Goal: Information Seeking & Learning: Find specific page/section

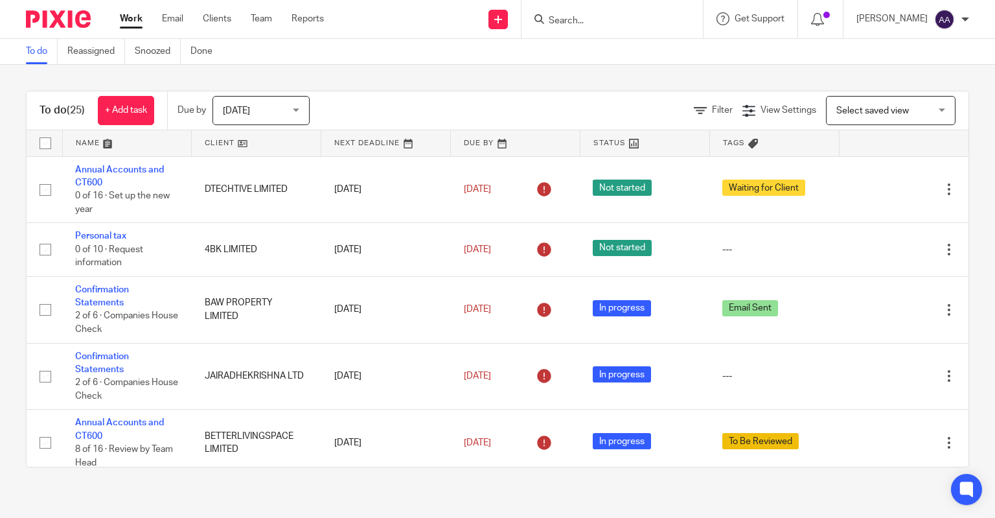
click at [620, 5] on div at bounding box center [612, 19] width 181 height 38
click at [620, 23] on input "Search" at bounding box center [606, 22] width 117 height 12
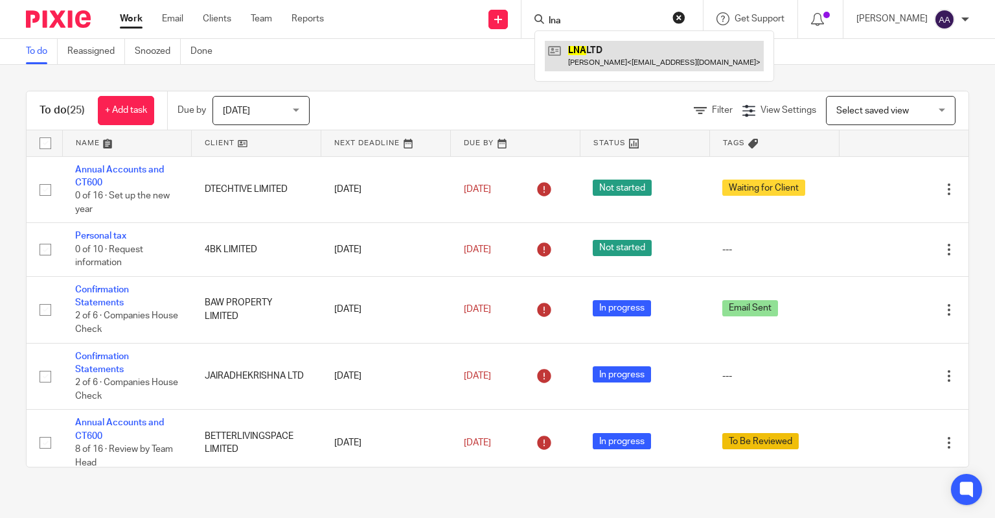
type input "lna"
click at [656, 52] on link at bounding box center [654, 56] width 219 height 30
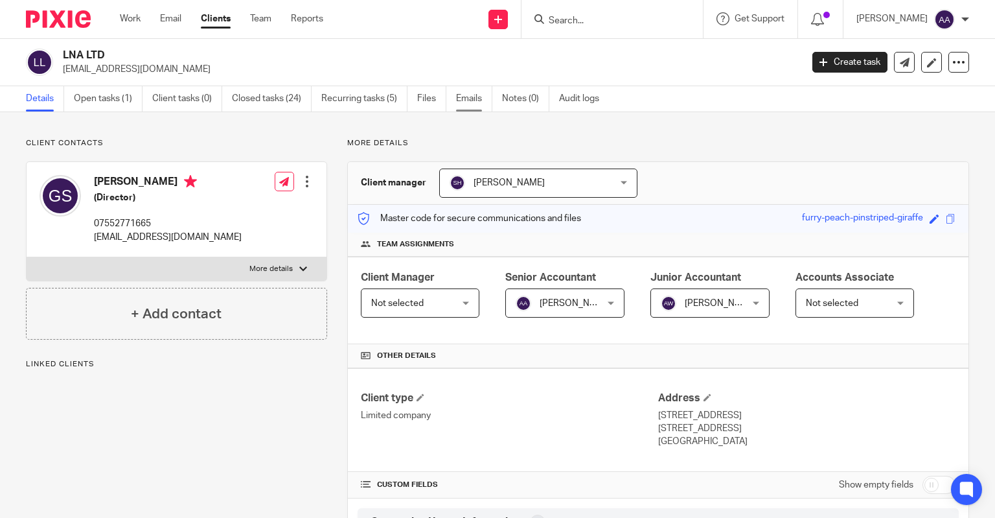
click at [471, 95] on link "Emails" at bounding box center [474, 98] width 36 height 25
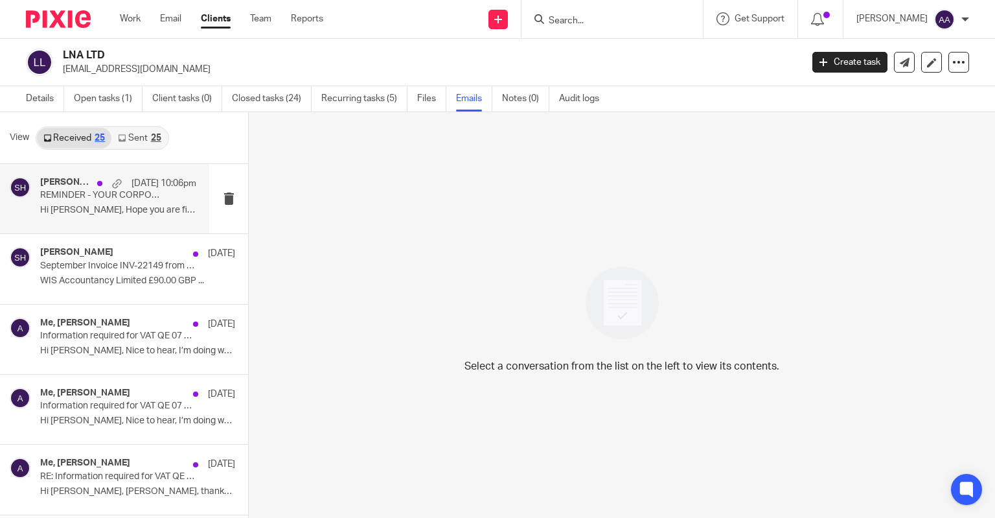
click at [139, 220] on div "[PERSON_NAME], [PERSON_NAME] [DATE] 10:06pm REMINDER - YOUR CORPORATION TAX IS …" at bounding box center [118, 198] width 156 height 43
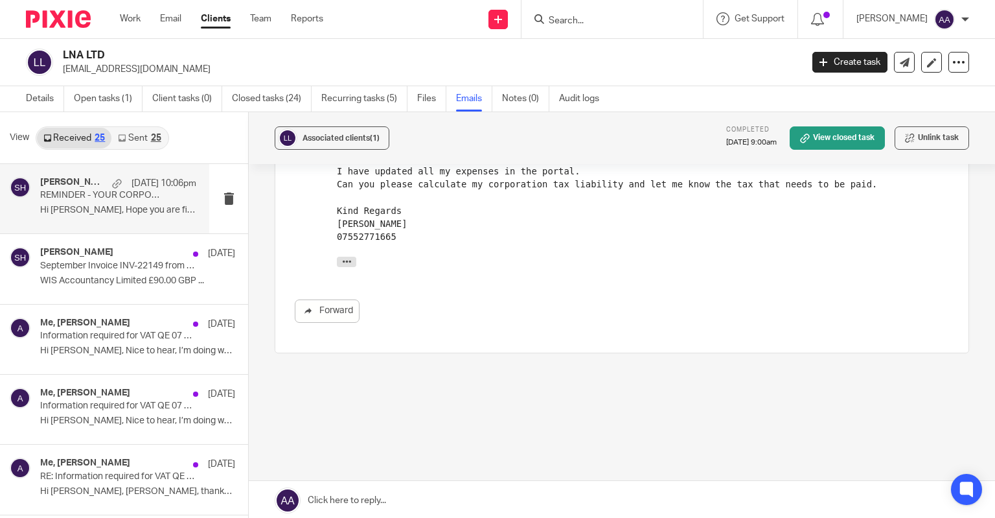
scroll to position [264, 0]
click at [90, 269] on p "September Invoice INV-22149 from WIS Accountancy Limited for LNA LTD" at bounding box center [102, 265] width 125 height 11
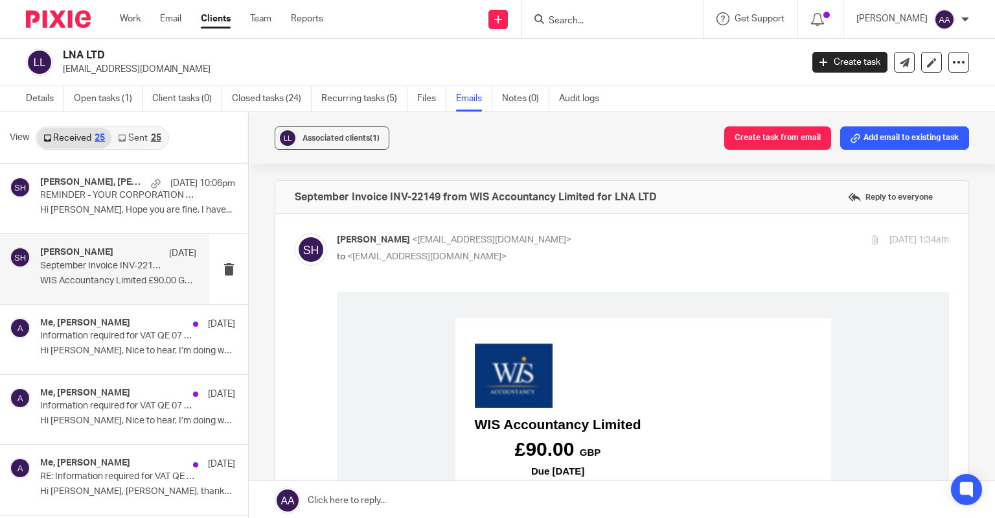
scroll to position [0, 0]
click at [106, 323] on h4 "Me, gaurav sharma" at bounding box center [85, 323] width 90 height 11
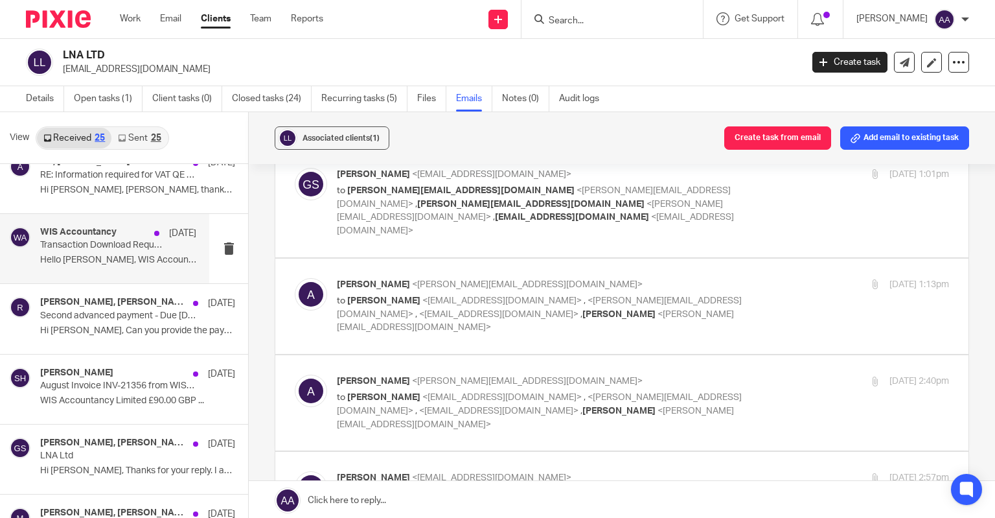
scroll to position [324, 0]
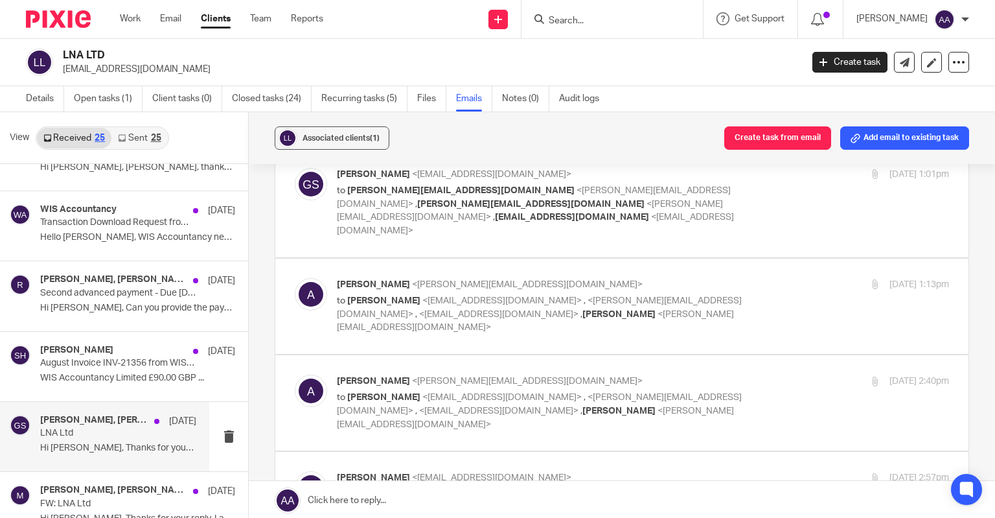
click at [84, 428] on p "LNA Ltd" at bounding box center [102, 433] width 125 height 11
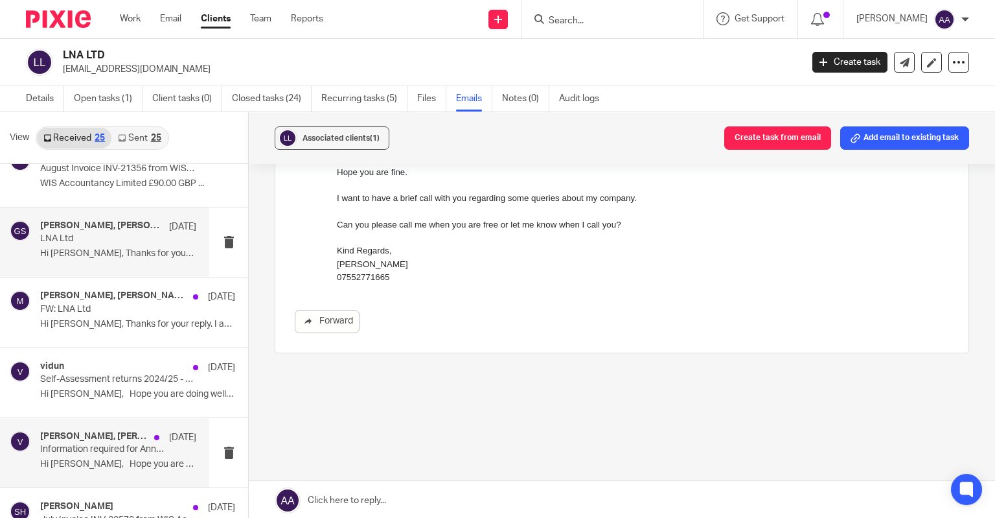
scroll to position [583, 0]
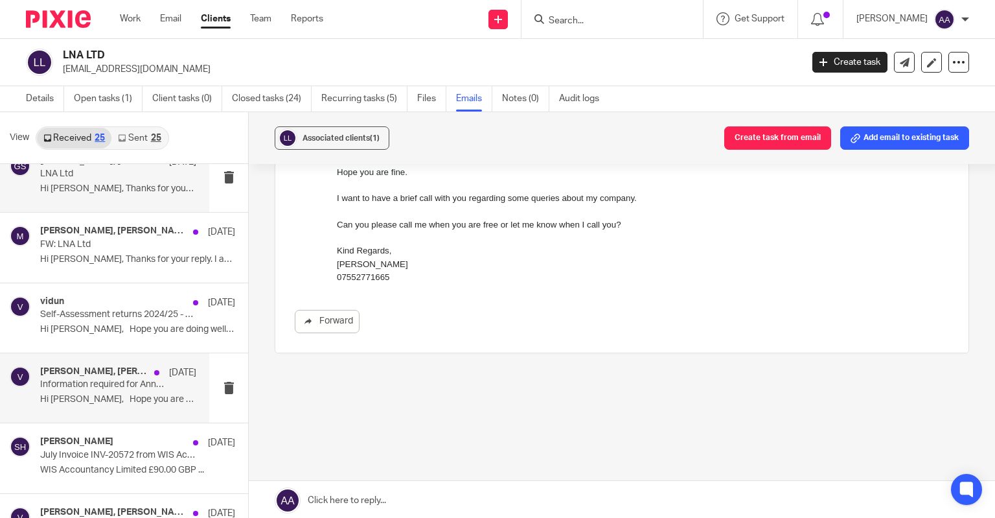
click at [95, 377] on div "vidun, gaurav sharma 10 Jul" at bounding box center [118, 372] width 156 height 13
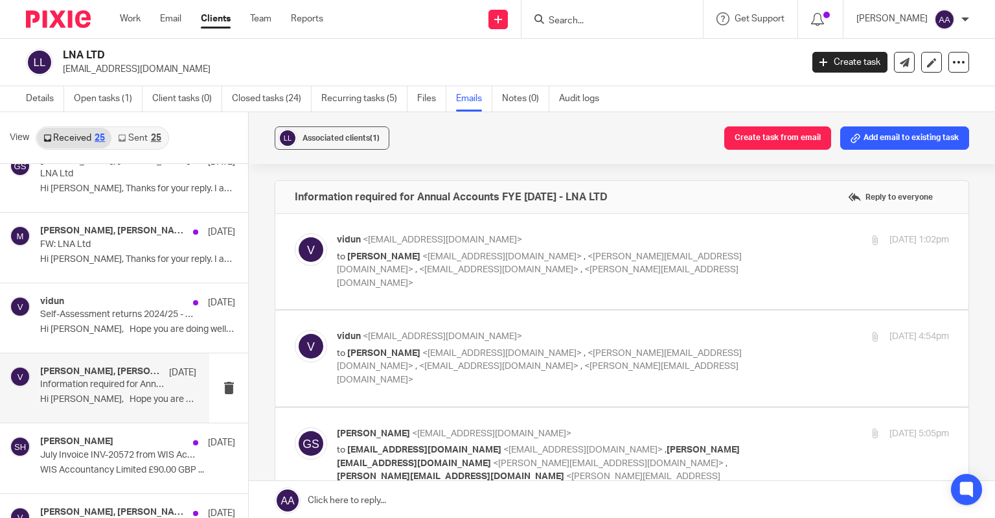
scroll to position [0, 0]
click at [438, 270] on span "<vidun@wis-accountancy.co.uk>" at bounding box center [498, 269] width 159 height 9
checkbox input "true"
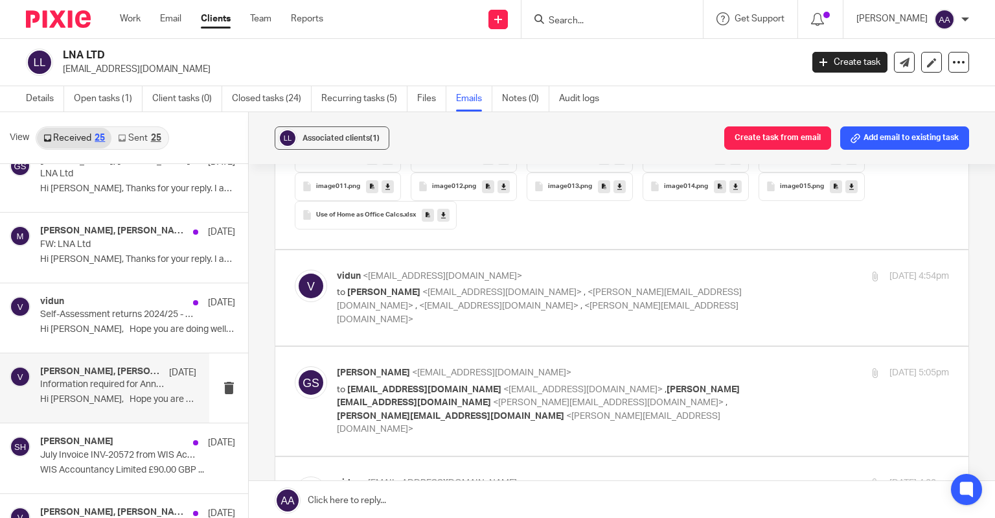
scroll to position [1037, 0]
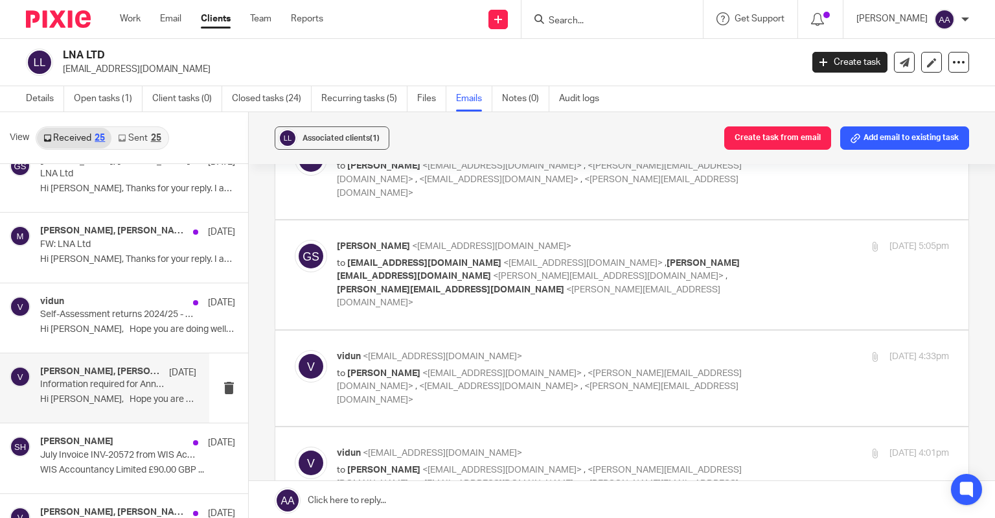
click at [448, 272] on label at bounding box center [621, 274] width 693 height 109
click at [295, 240] on input "checkbox" at bounding box center [294, 239] width 1 height 1
checkbox input "true"
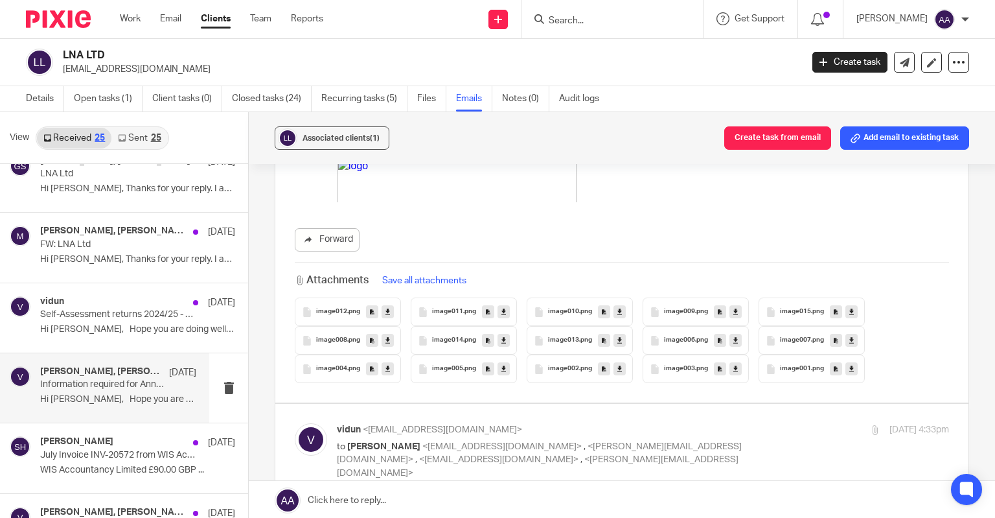
scroll to position [2462, 0]
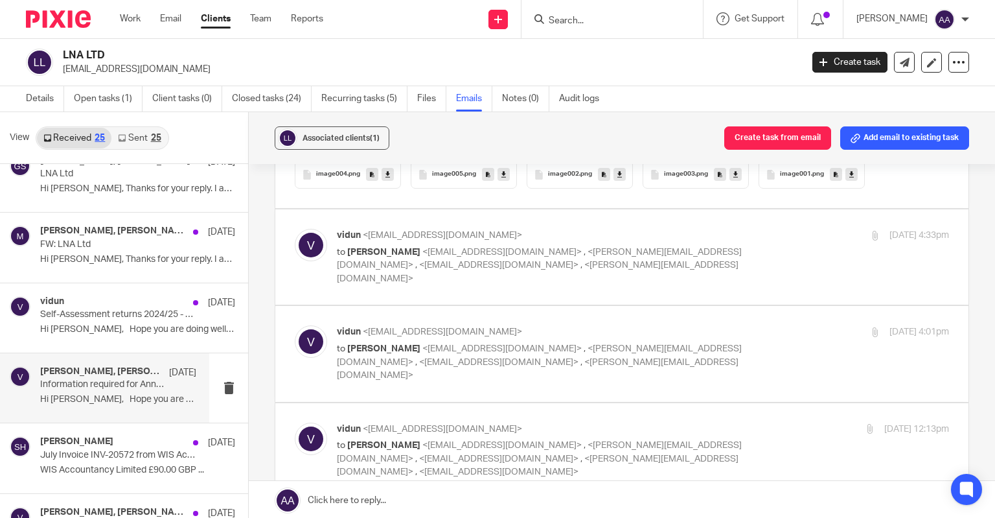
click at [448, 249] on label at bounding box center [621, 256] width 693 height 95
click at [295, 229] on input "checkbox" at bounding box center [294, 228] width 1 height 1
checkbox input "true"
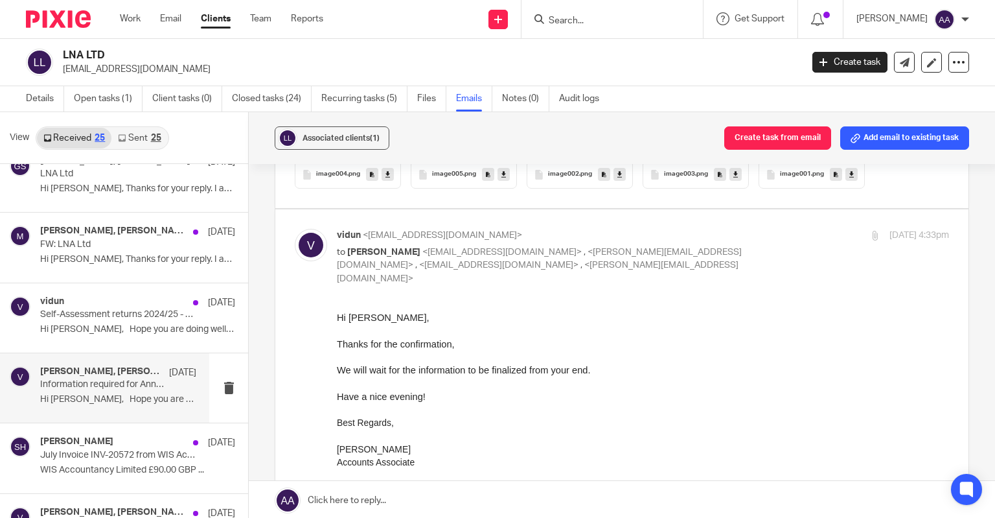
scroll to position [0, 0]
